Goal: Transaction & Acquisition: Purchase product/service

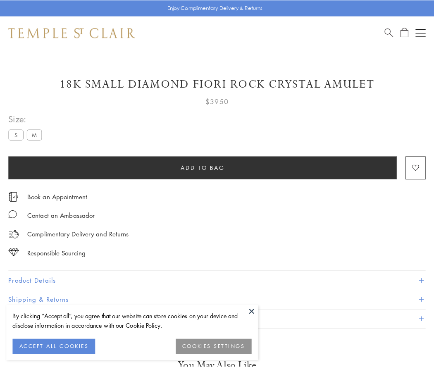
scroll to position [49, 0]
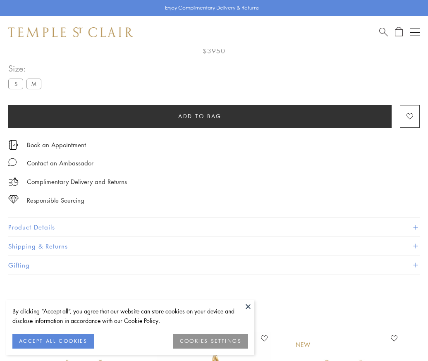
click at [200, 116] on span "Add to bag" at bounding box center [199, 116] width 43 height 9
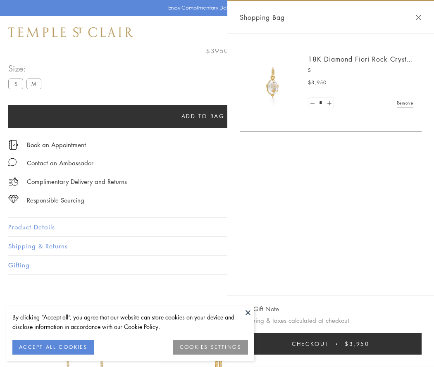
click at [336, 344] on button "Checkout $3,950" at bounding box center [331, 344] width 182 height 22
